Goal: Find specific page/section: Find specific page/section

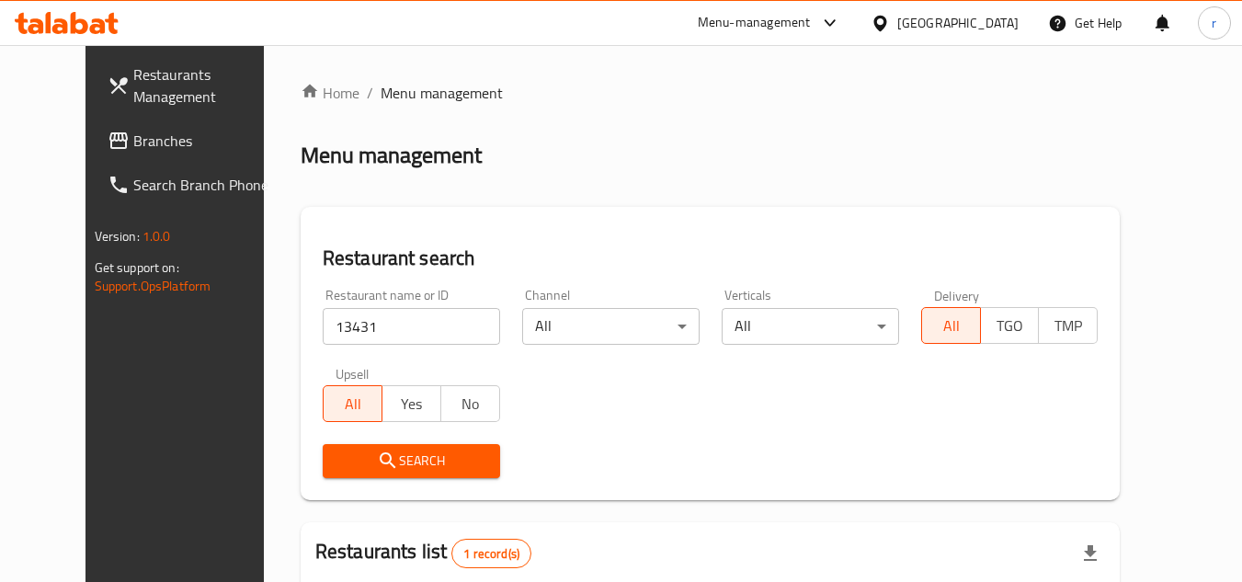
scroll to position [222, 0]
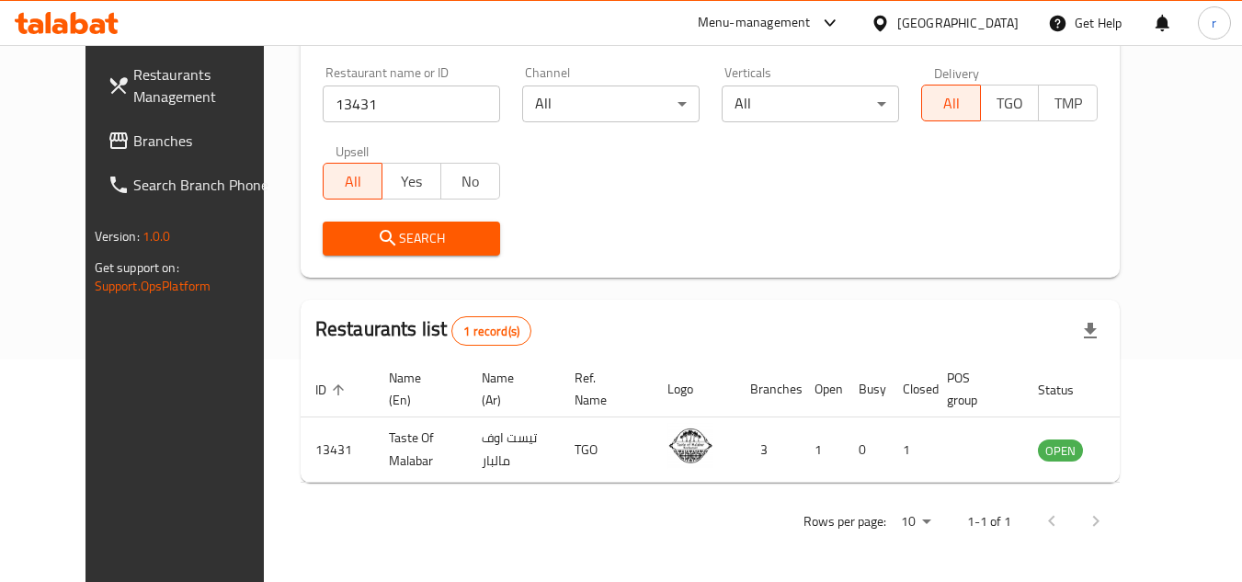
click at [972, 24] on div "[GEOGRAPHIC_DATA]" at bounding box center [957, 23] width 121 height 20
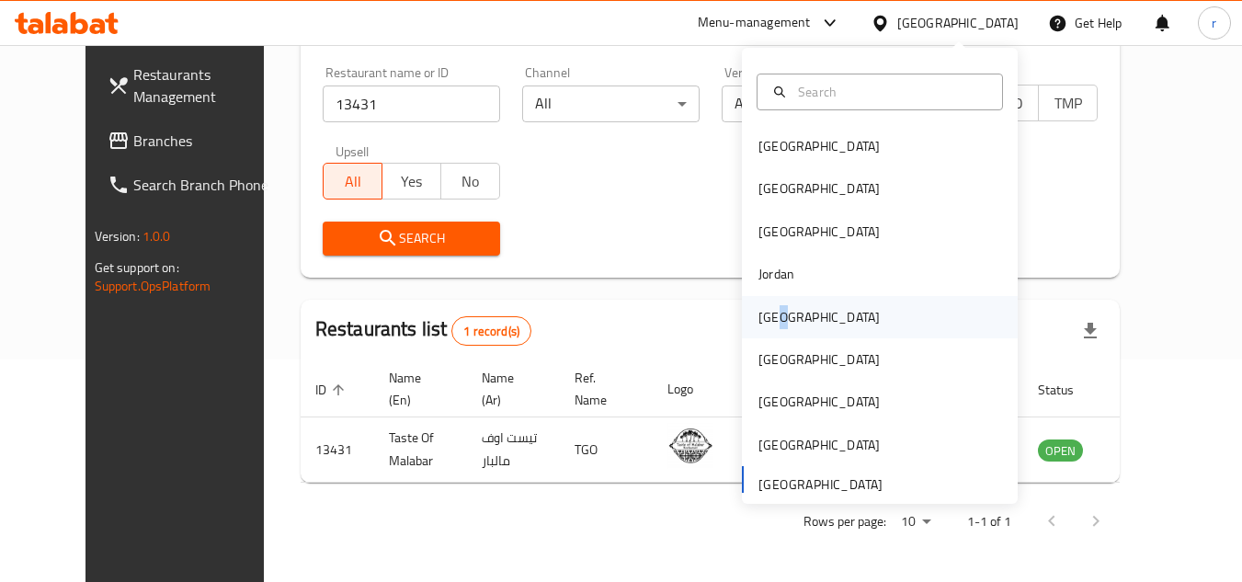
click at [772, 315] on div "[GEOGRAPHIC_DATA]" at bounding box center [818, 317] width 121 height 20
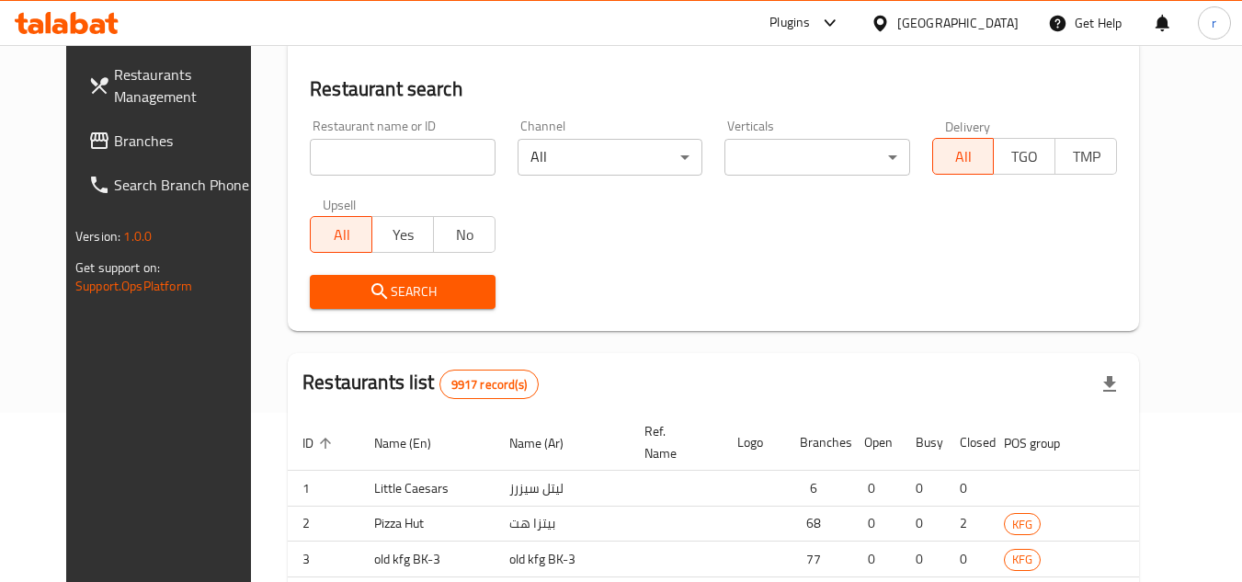
scroll to position [222, 0]
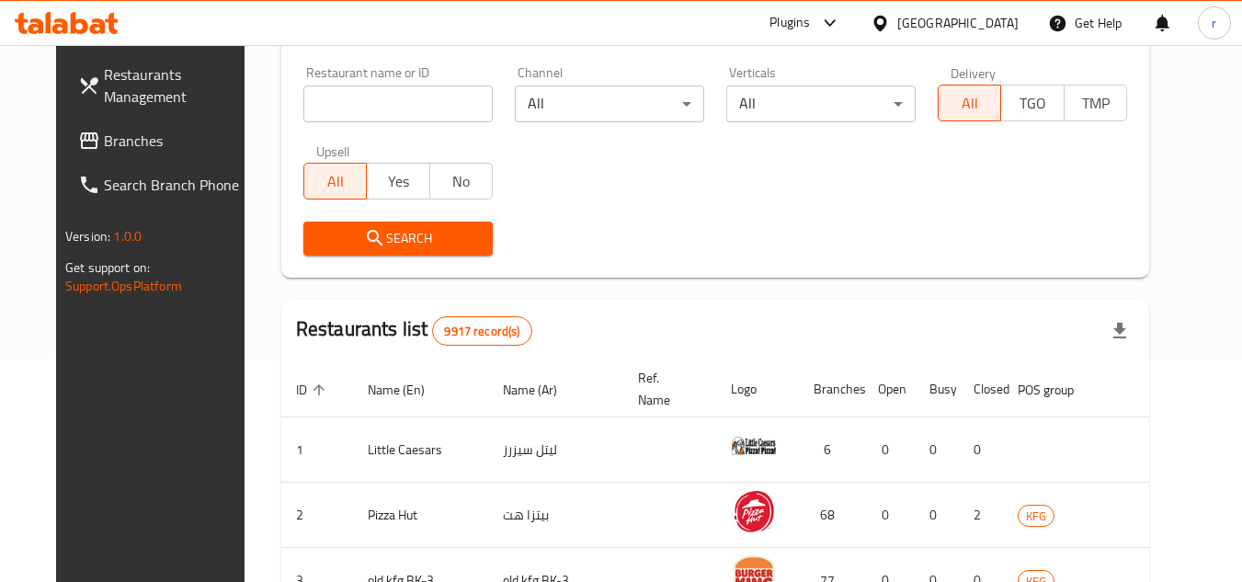
click at [104, 134] on span "Branches" at bounding box center [176, 141] width 145 height 22
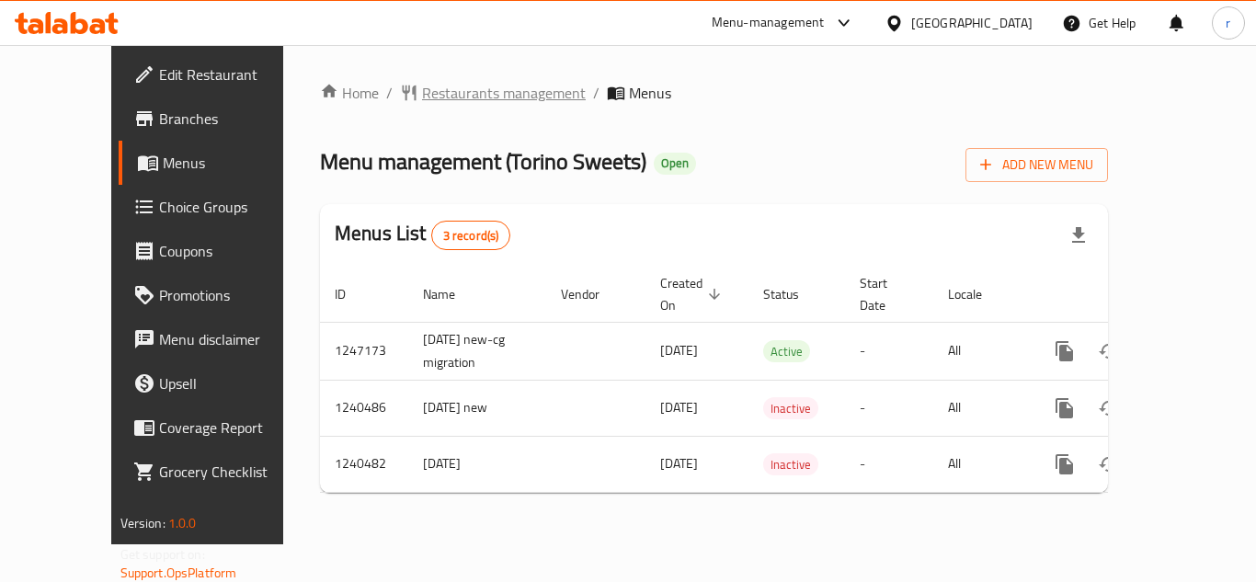
click at [449, 93] on span "Restaurants management" at bounding box center [504, 93] width 164 height 22
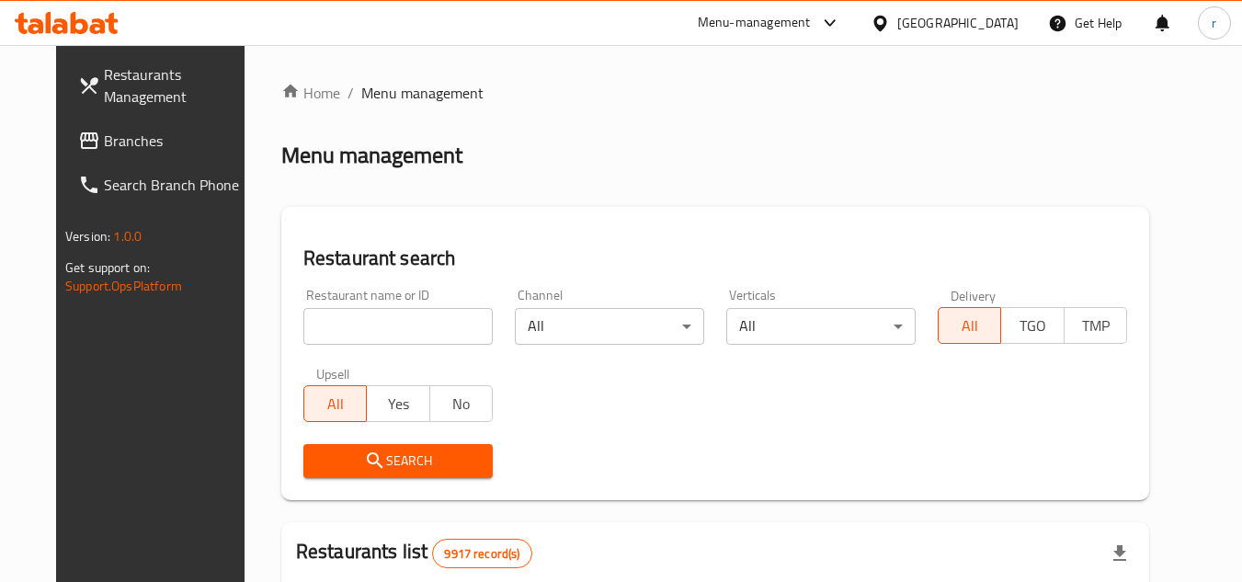
click at [370, 313] on div "Home / Menu management Menu management Restaurant search Restaurant name or ID …" at bounding box center [715, 584] width 868 height 1005
click at [370, 313] on input "search" at bounding box center [397, 326] width 189 height 37
paste input "4378"
click at [370, 313] on input "search" at bounding box center [397, 326] width 189 height 37
type input "4378"
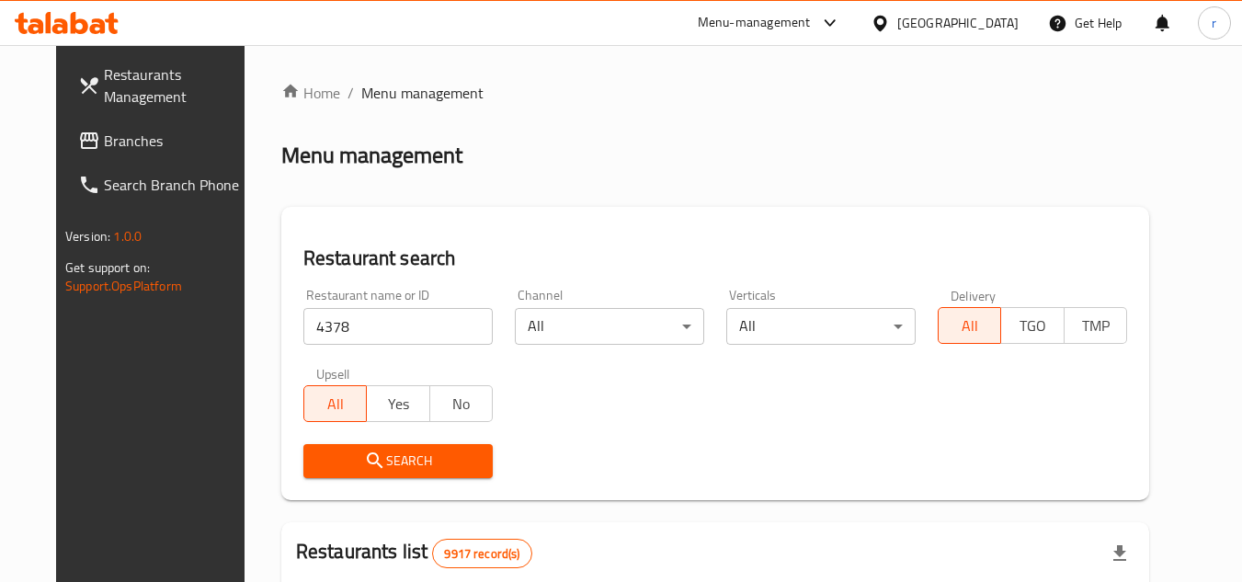
click at [344, 449] on span "Search" at bounding box center [398, 460] width 160 height 23
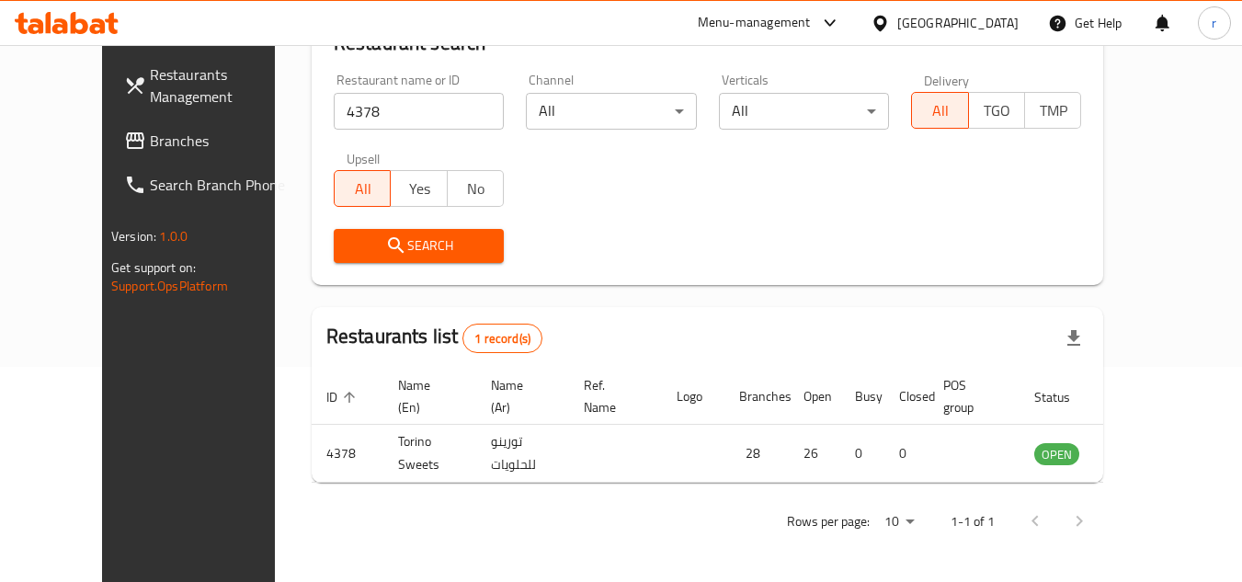
scroll to position [222, 0]
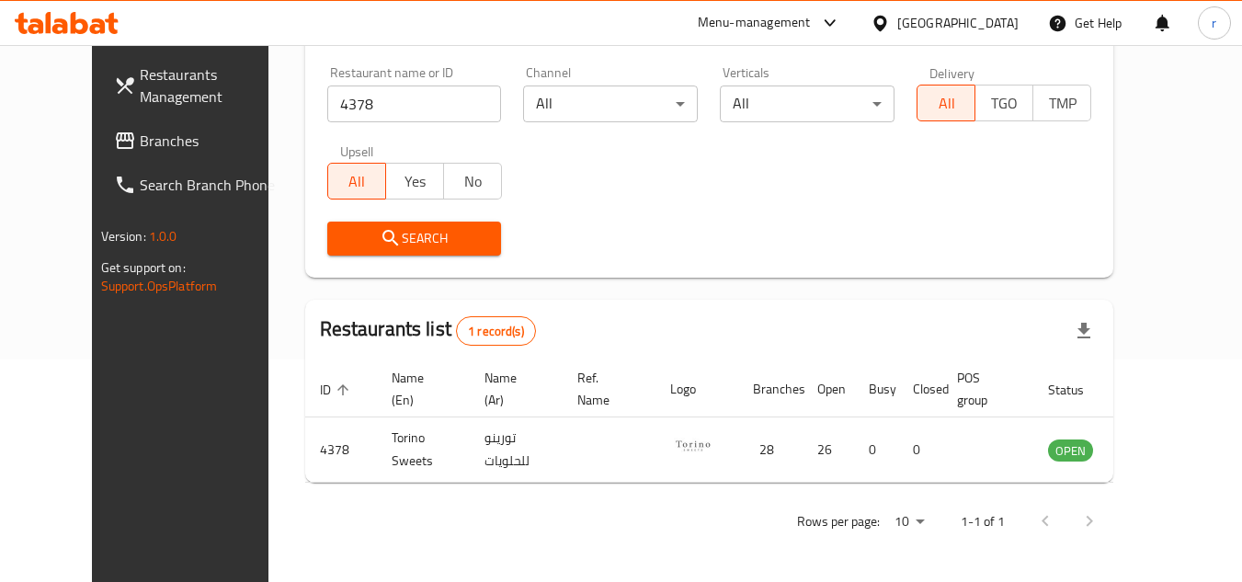
click at [140, 142] on span "Branches" at bounding box center [212, 141] width 145 height 22
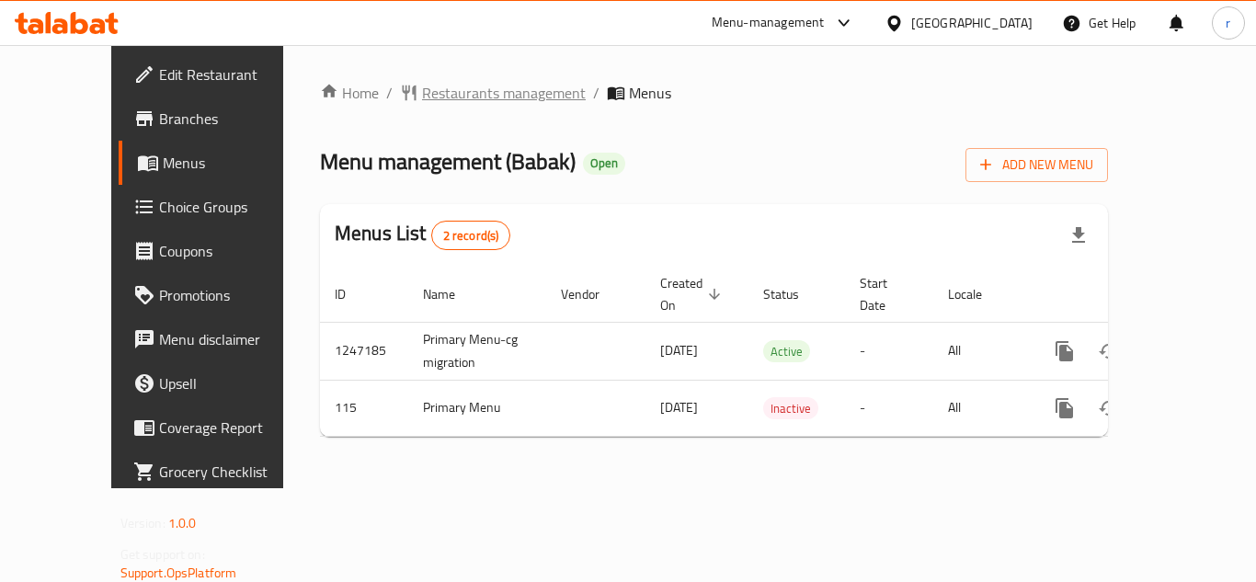
click at [436, 95] on span "Restaurants management" at bounding box center [504, 93] width 164 height 22
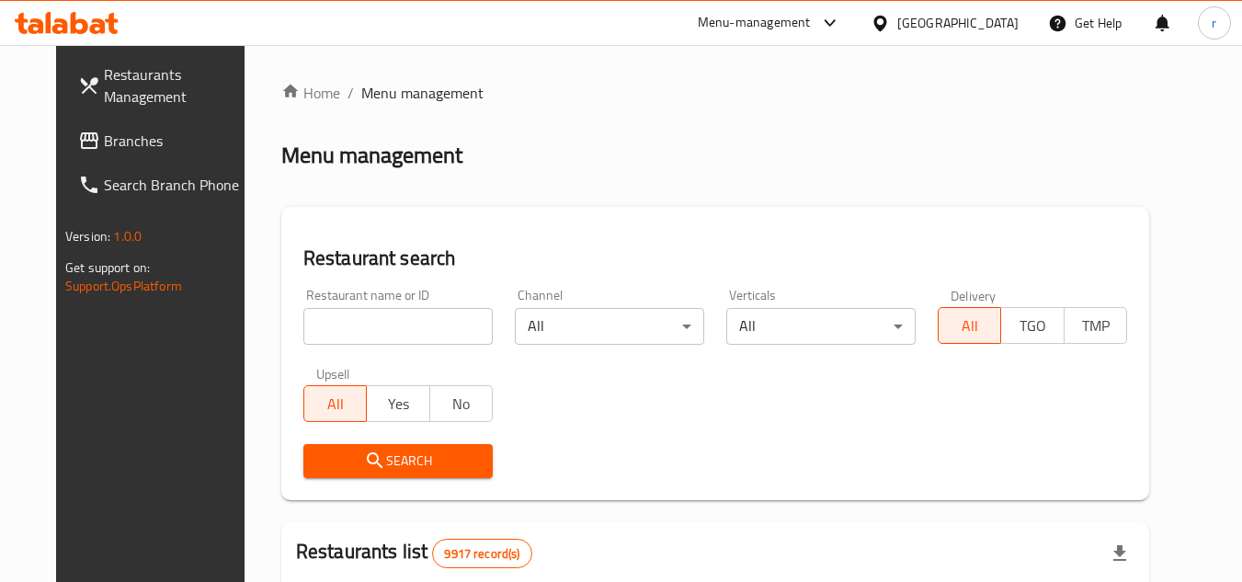
click at [309, 318] on input "search" at bounding box center [397, 326] width 189 height 37
paste input "115"
type input "115"
click at [333, 464] on span "Search" at bounding box center [398, 460] width 160 height 23
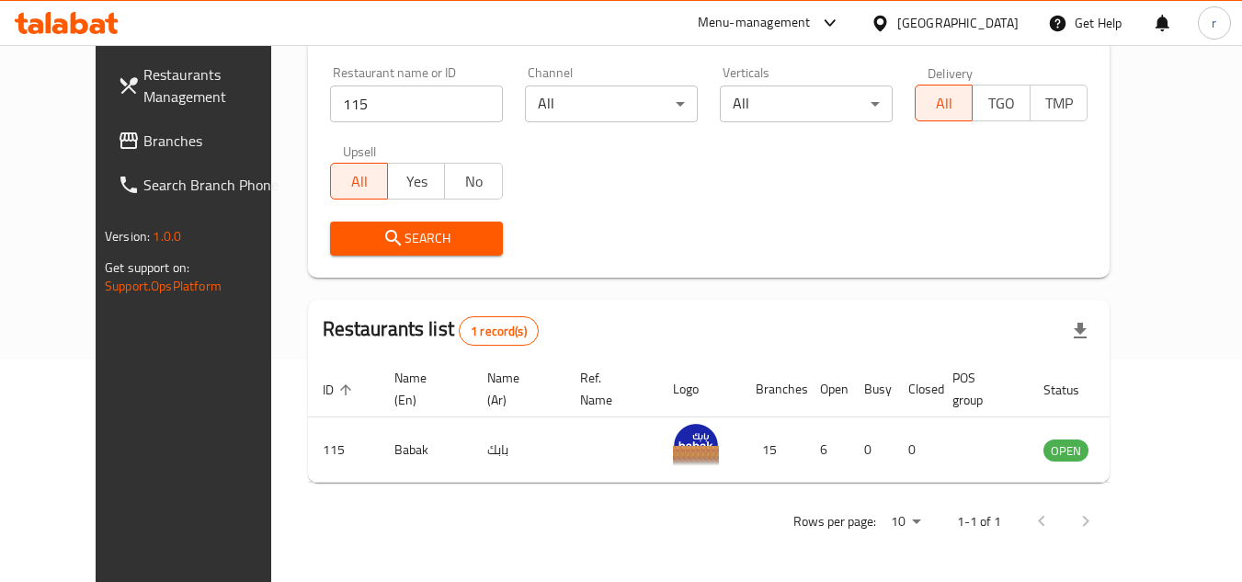
scroll to position [222, 0]
click at [686, 231] on div "Search" at bounding box center [708, 238] width 779 height 56
click at [1004, 17] on div "Kuwait" at bounding box center [957, 23] width 121 height 20
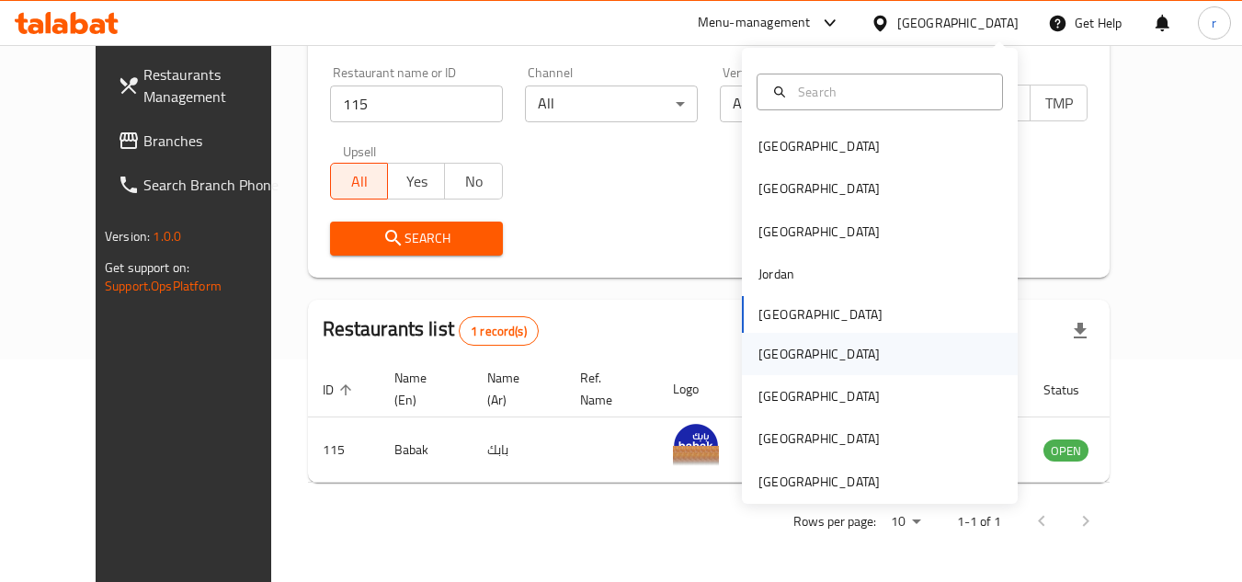
click at [758, 360] on div "[GEOGRAPHIC_DATA]" at bounding box center [818, 354] width 121 height 20
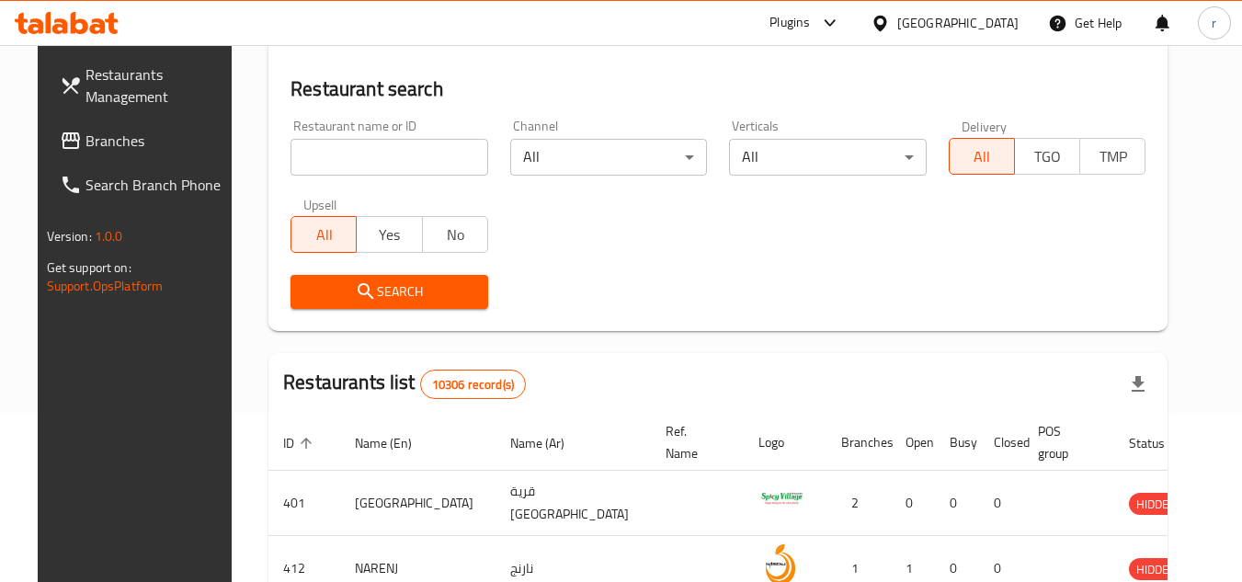
scroll to position [222, 0]
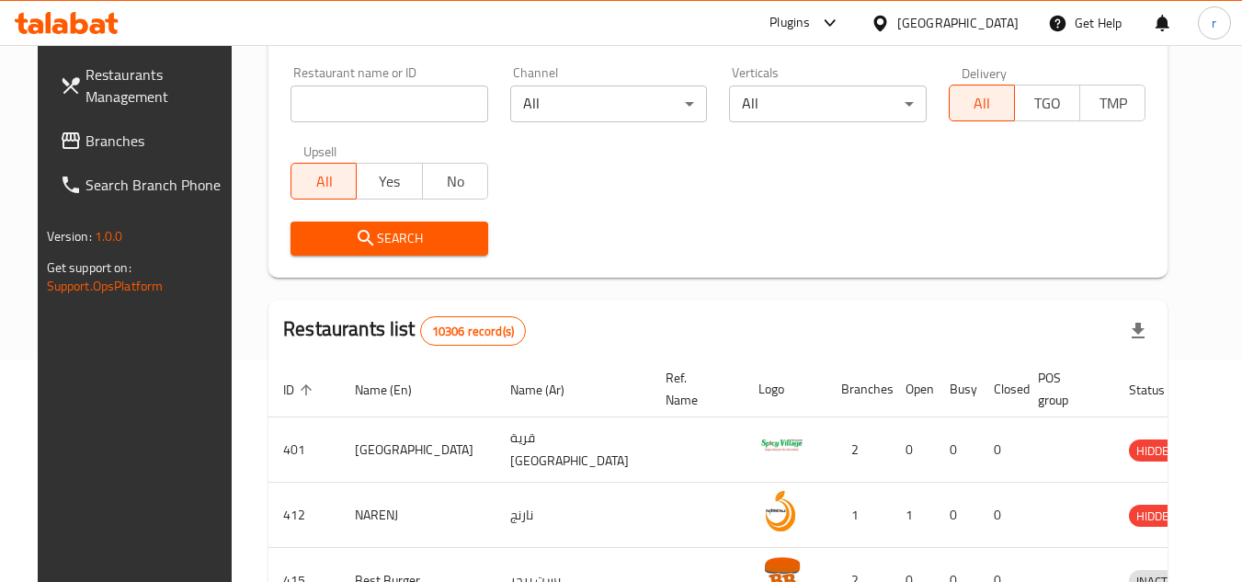
click at [85, 133] on span "Branches" at bounding box center [157, 141] width 145 height 22
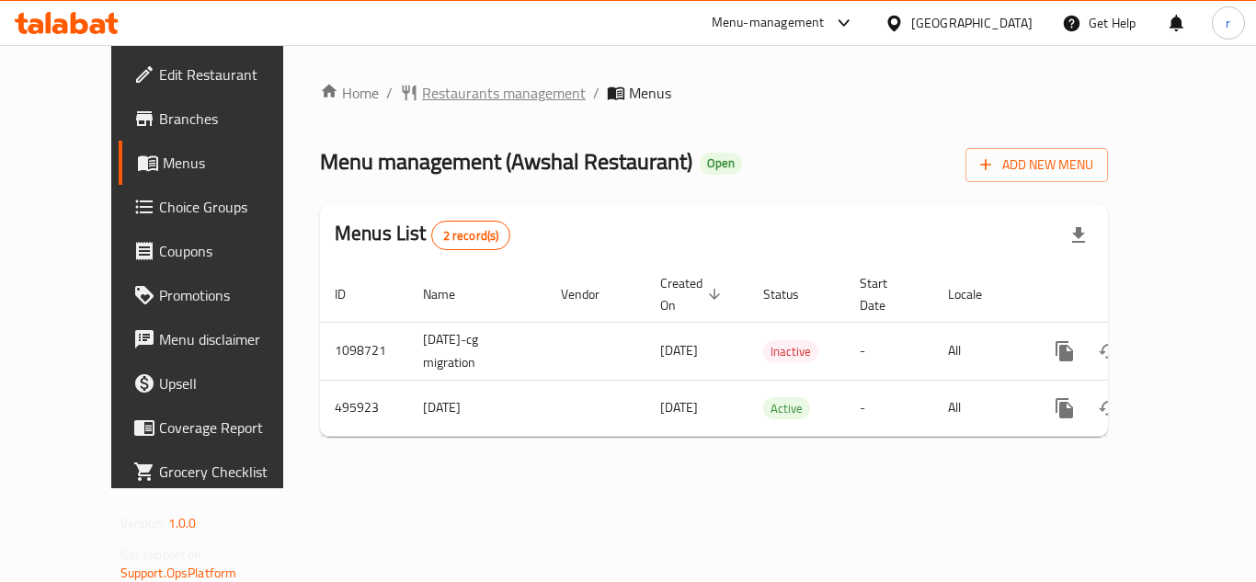
click at [459, 95] on span "Restaurants management" at bounding box center [504, 93] width 164 height 22
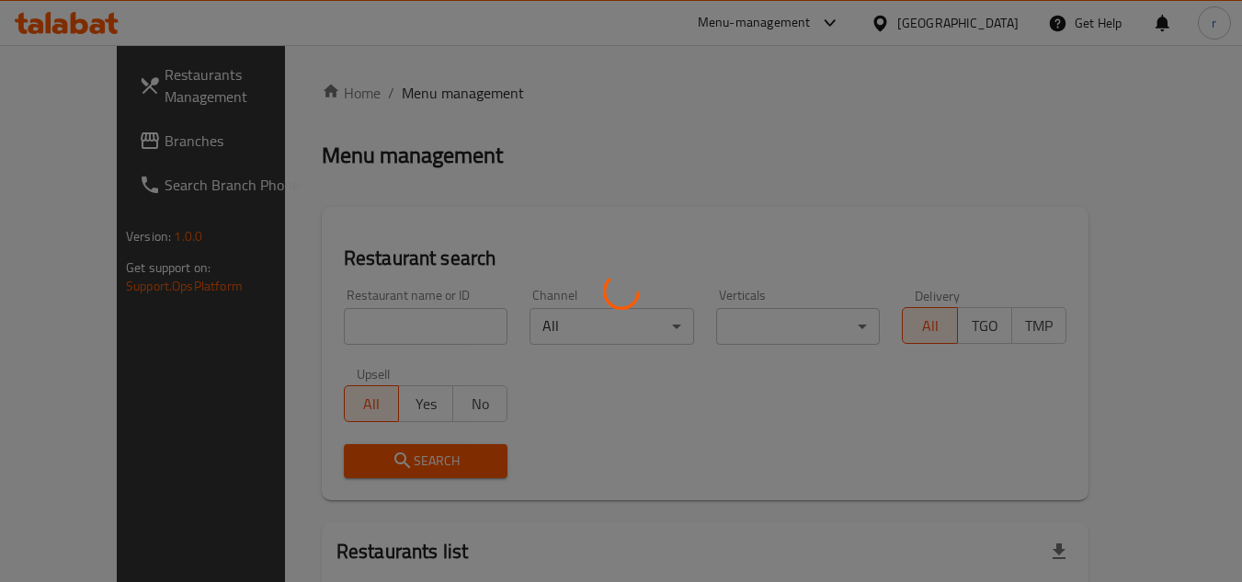
click at [335, 321] on div at bounding box center [621, 291] width 1242 height 582
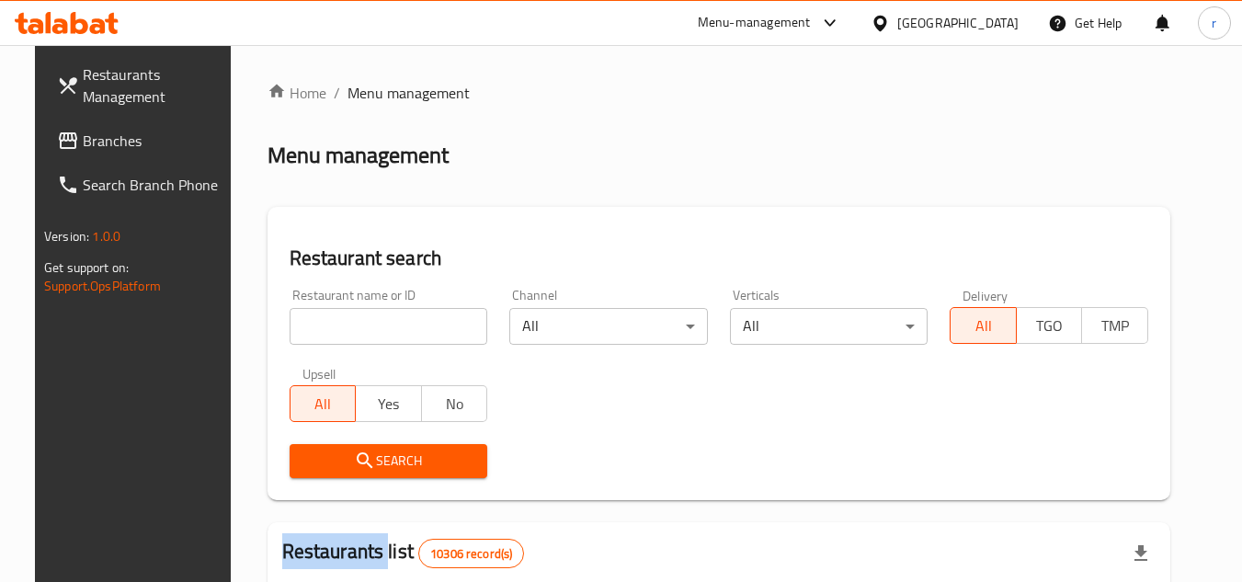
click at [335, 321] on div at bounding box center [621, 291] width 1242 height 582
click at [335, 321] on input "search" at bounding box center [389, 326] width 199 height 37
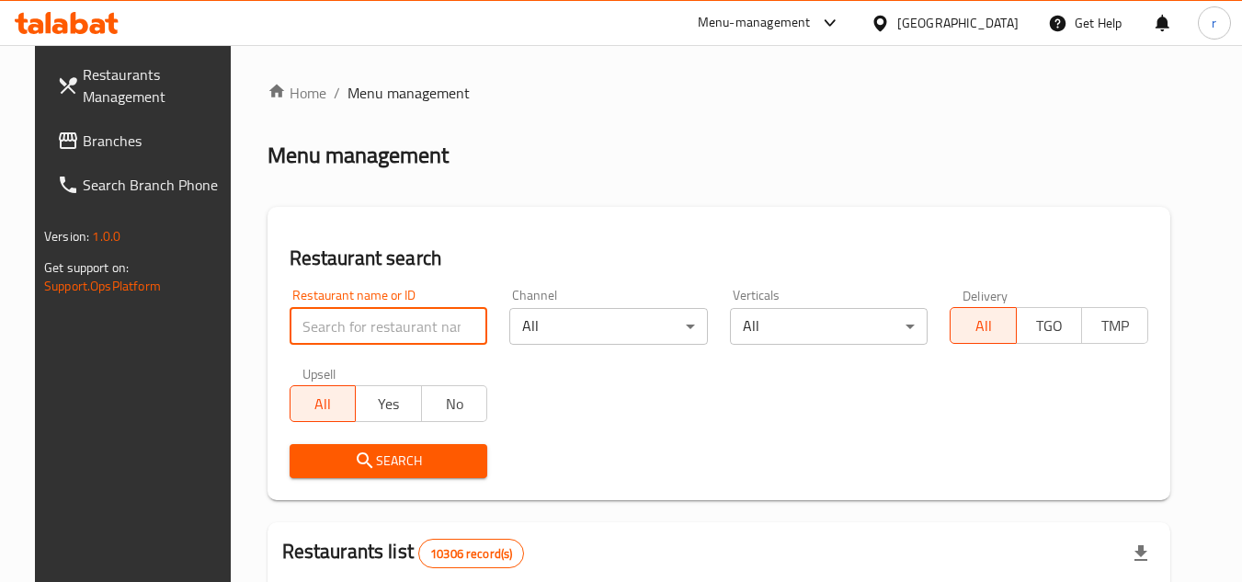
paste input "634309"
type input "634309"
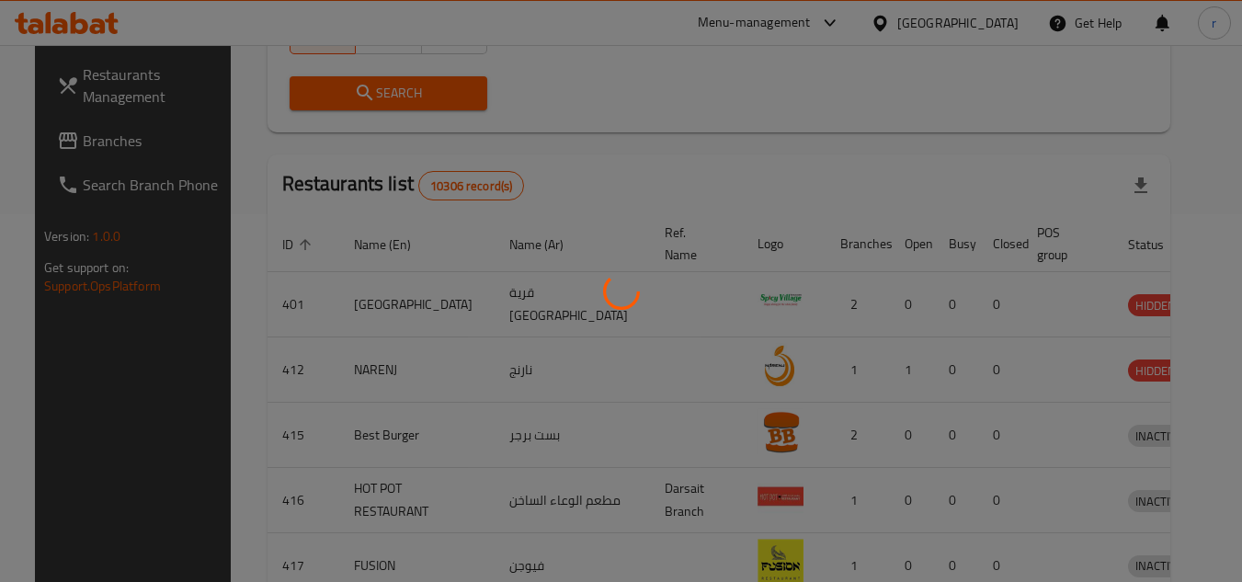
scroll to position [222, 0]
